Goal: Navigation & Orientation: Go to known website

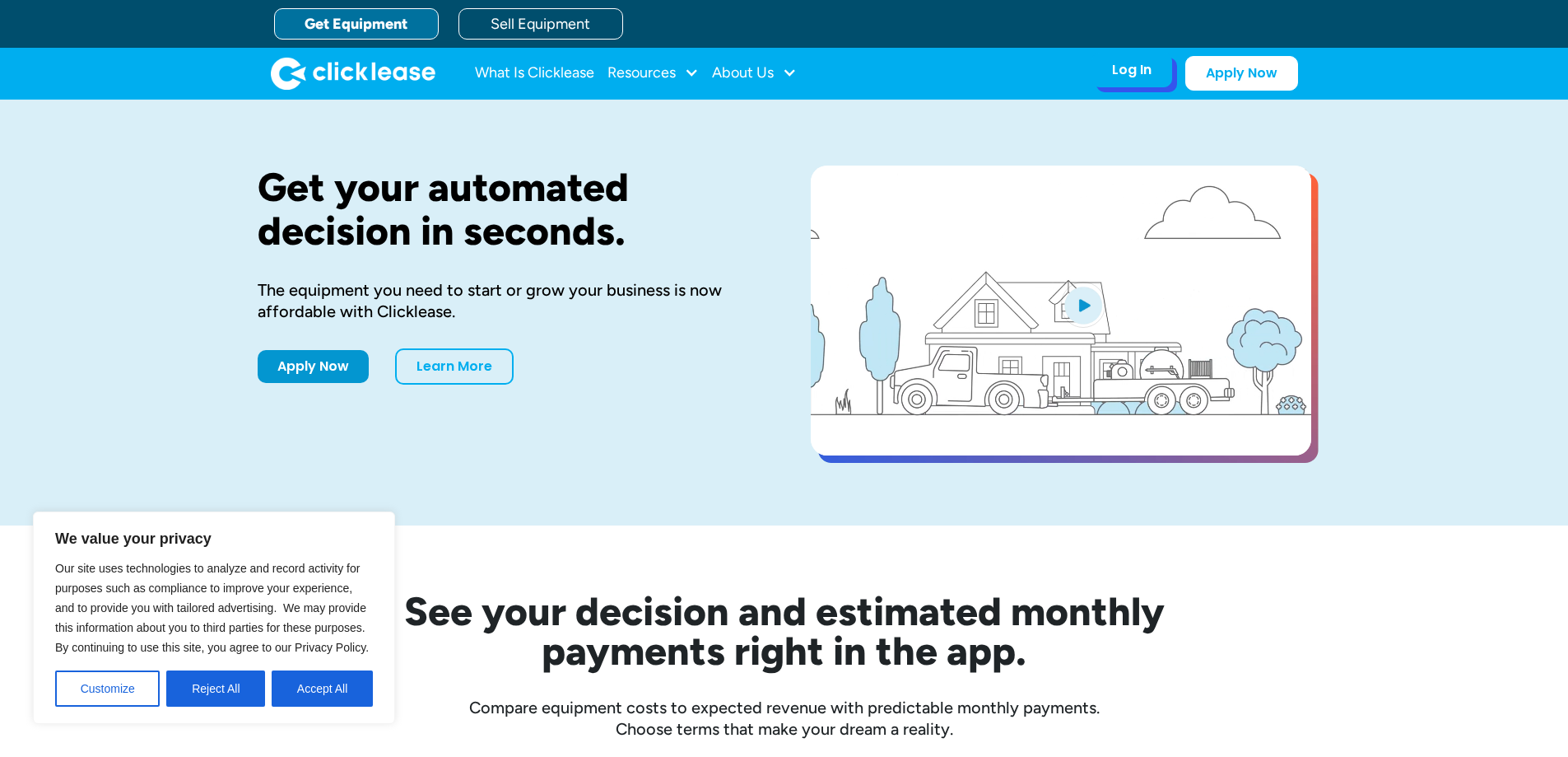
click at [1116, 70] on div "Log In" at bounding box center [1131, 70] width 40 height 17
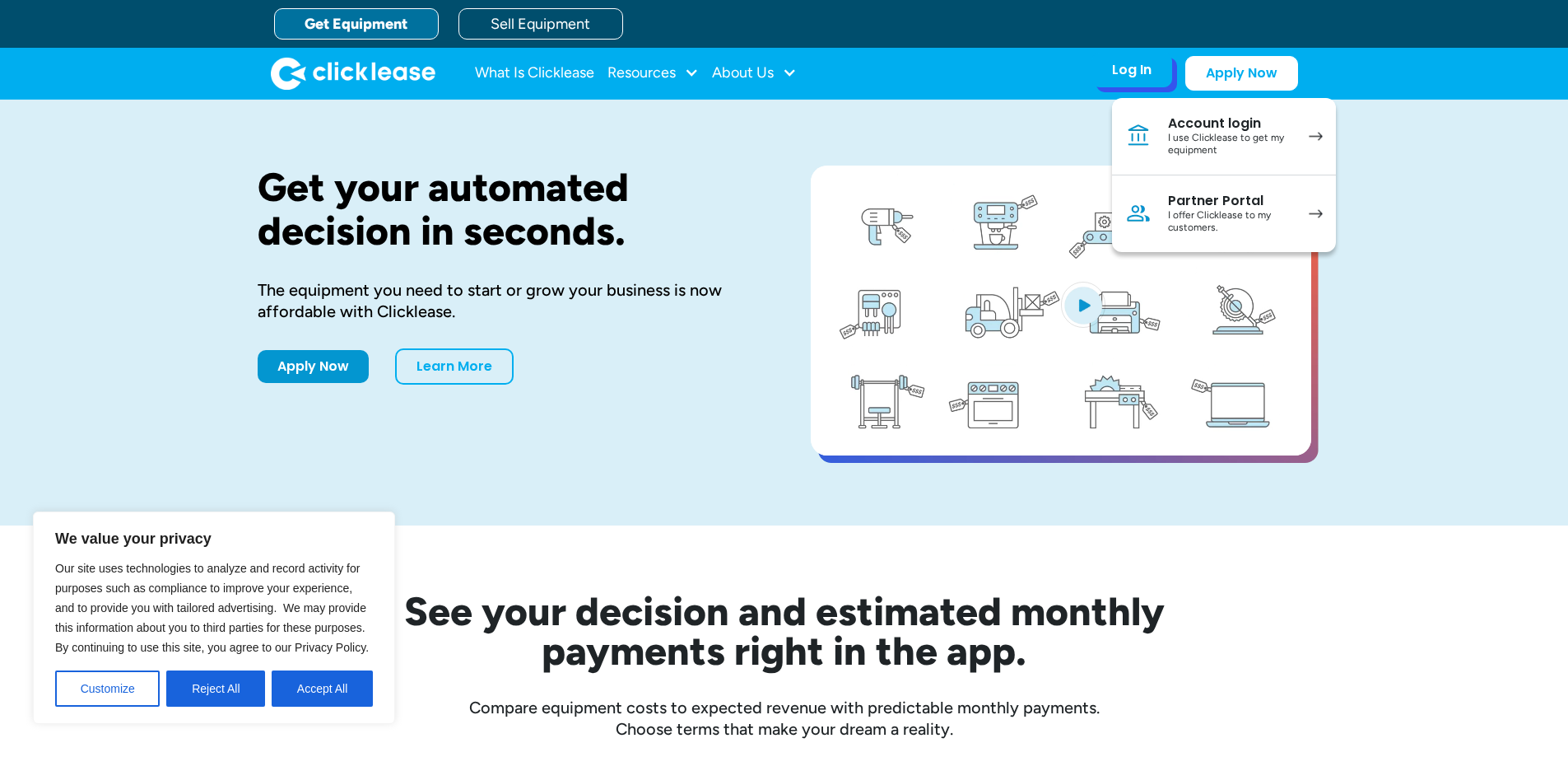
click at [1229, 130] on div "Account login" at bounding box center [1230, 123] width 124 height 17
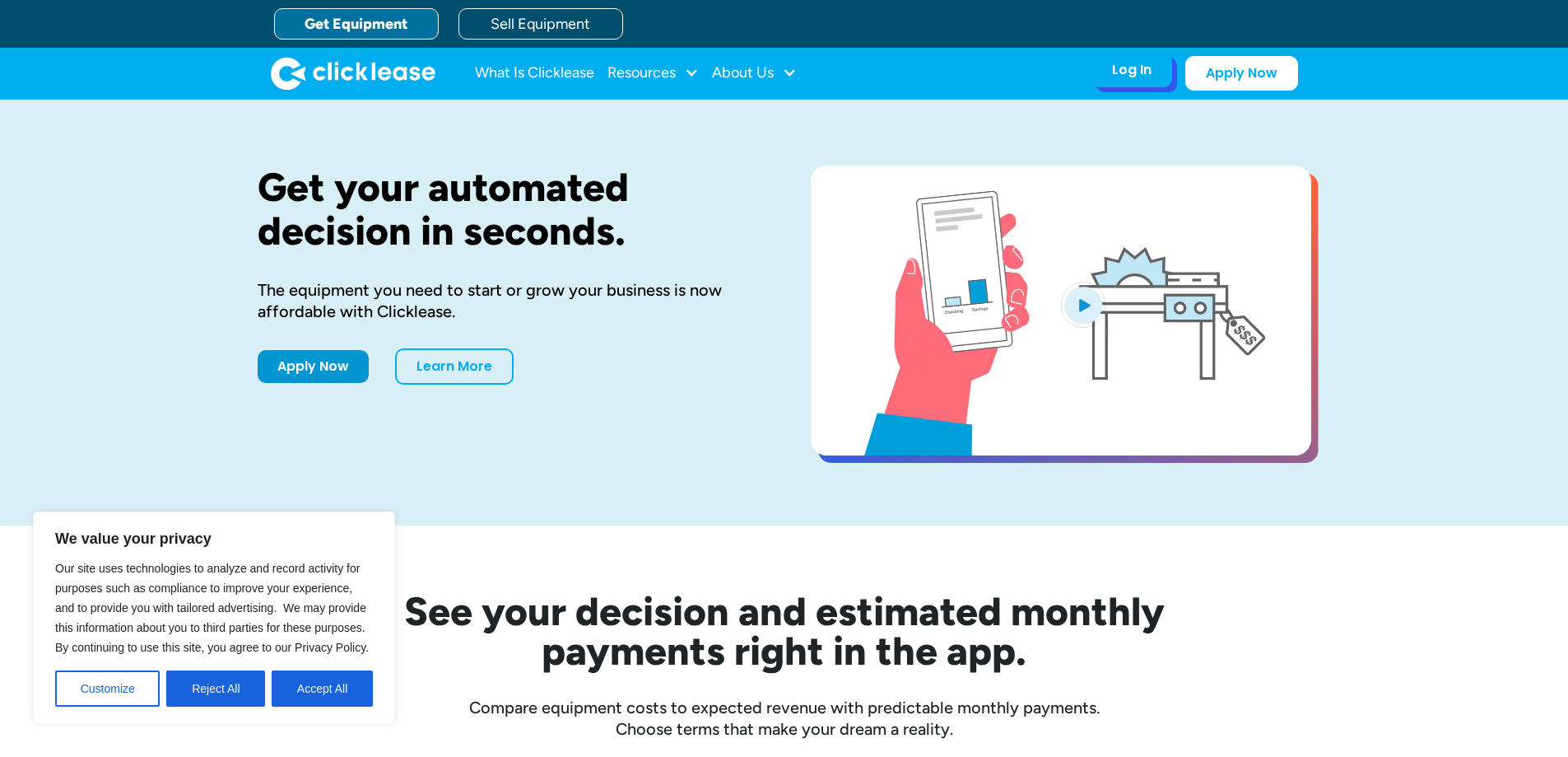
click at [1145, 77] on div "Log In" at bounding box center [1131, 70] width 40 height 17
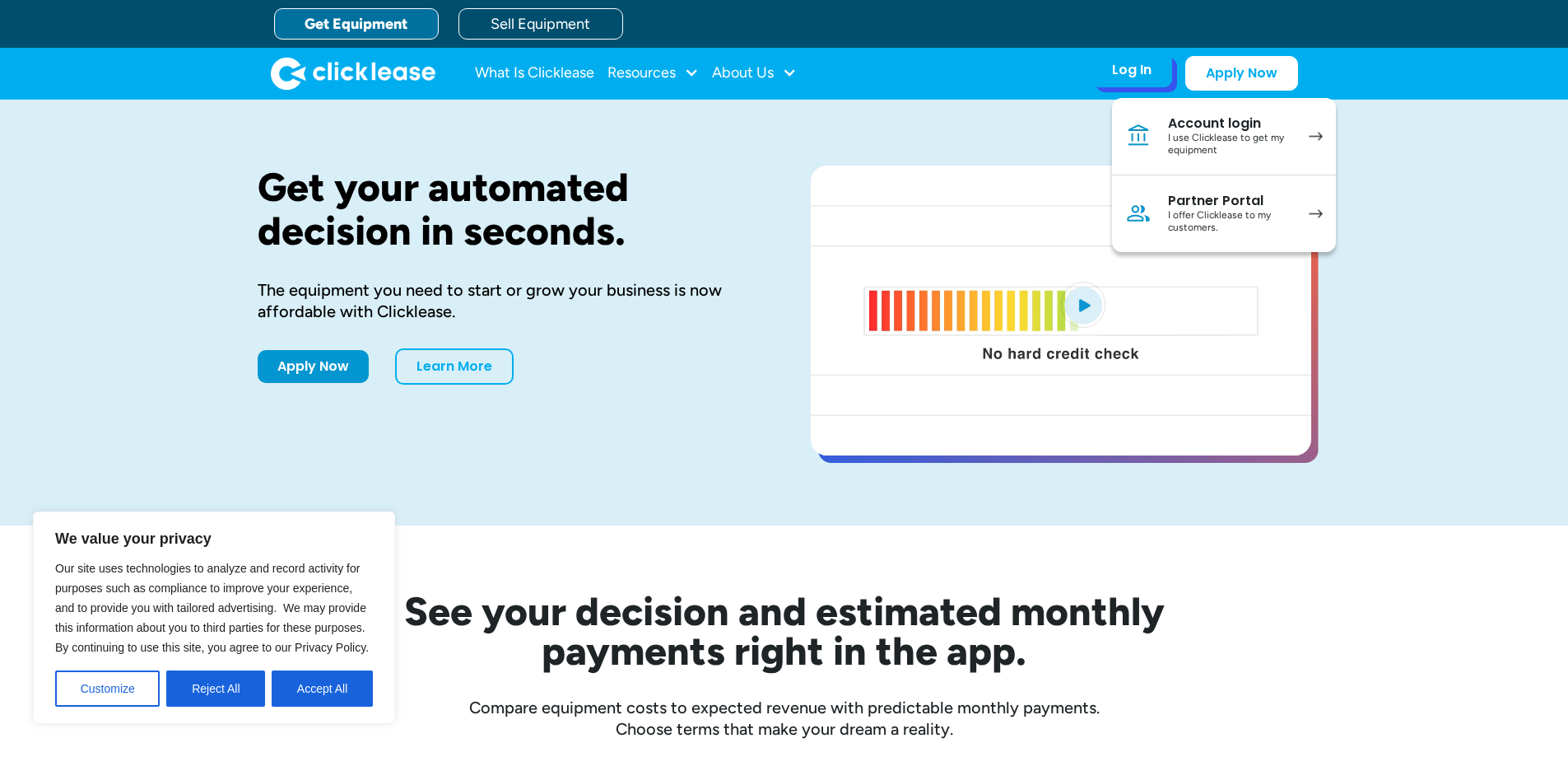
click at [1212, 132] on div "I use Clicklease to get my equipment" at bounding box center [1230, 144] width 124 height 26
